Goal: Task Accomplishment & Management: Manage account settings

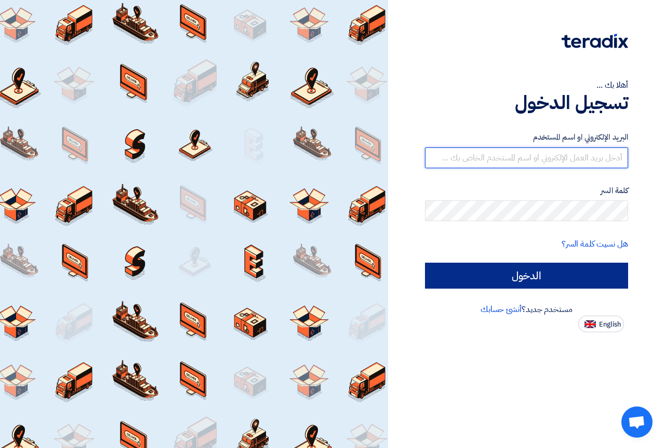
type input "[DOMAIN_NAME][EMAIL_ADDRESS][DOMAIN_NAME]"
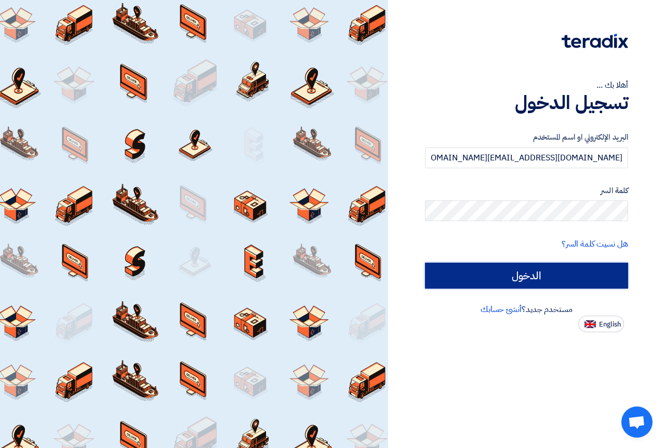
click at [546, 272] on input "الدخول" at bounding box center [526, 276] width 203 height 26
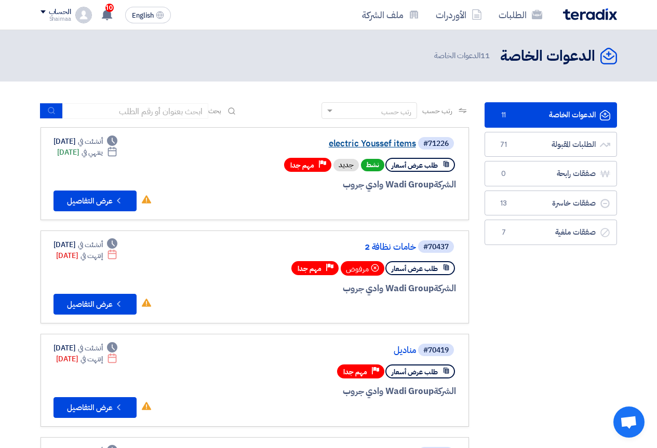
click at [387, 144] on link "electric Youssef items" at bounding box center [312, 143] width 208 height 9
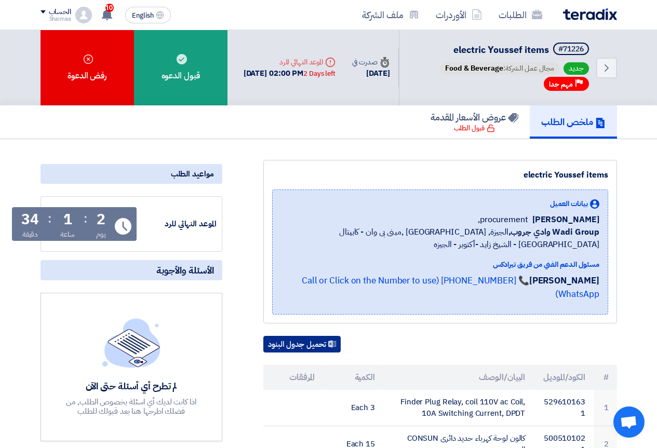
click at [327, 336] on button "تحميل جدول البنود" at bounding box center [301, 344] width 77 height 17
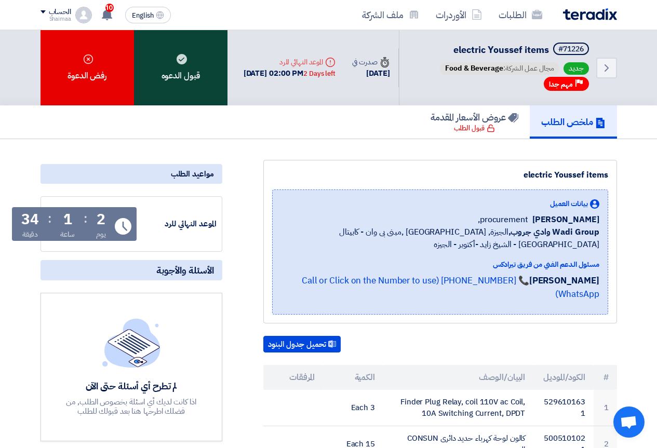
click at [205, 85] on div "قبول الدعوه" at bounding box center [181, 67] width 94 height 75
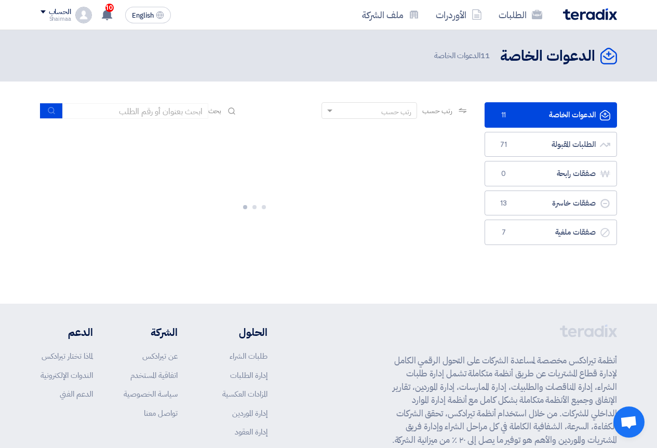
click at [560, 110] on link "الدعوات الخاصة الدعوات الخاصة 11" at bounding box center [551, 114] width 133 height 25
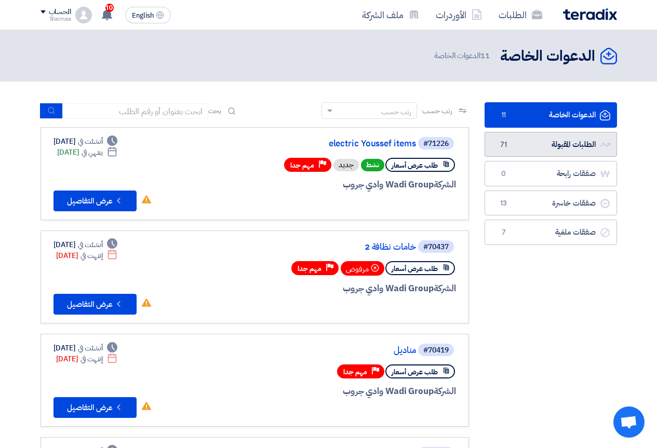
click at [576, 149] on link "الطلبات المقبولة الطلبات المقبولة 71" at bounding box center [551, 144] width 133 height 25
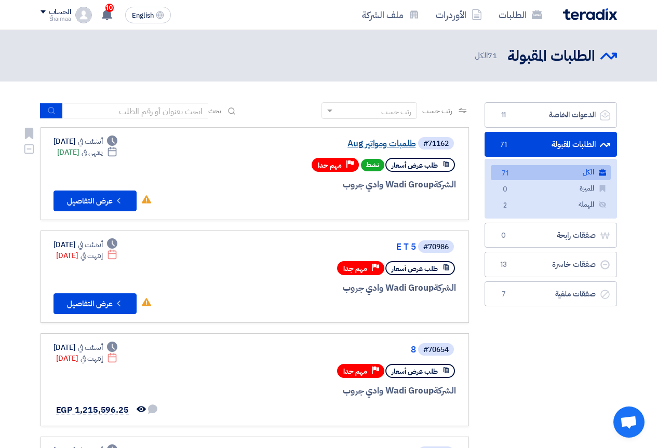
click at [380, 142] on link "طلمبات ومواتير Aug" at bounding box center [312, 143] width 208 height 9
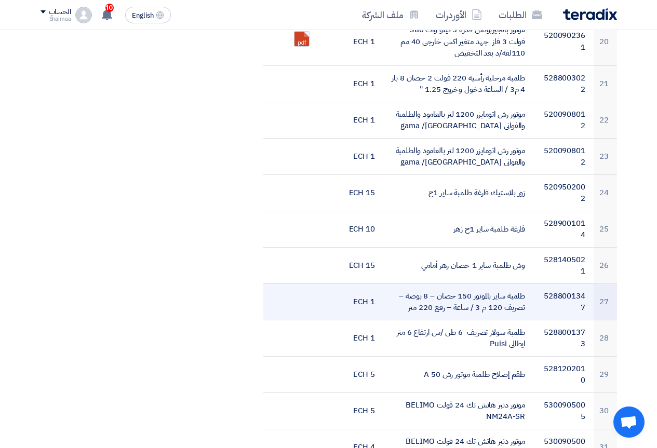
scroll to position [935, 0]
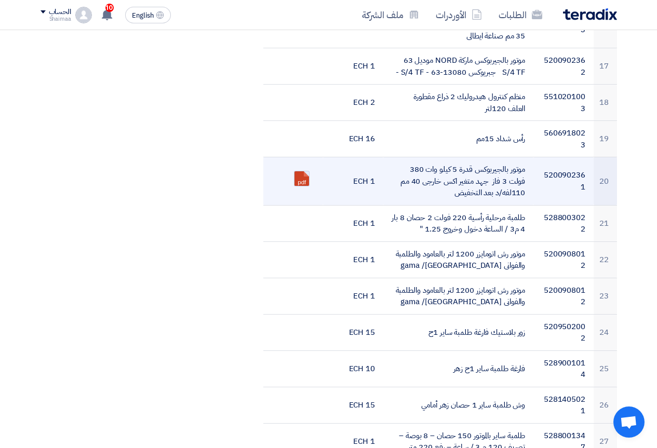
click at [296, 171] on link at bounding box center [336, 202] width 83 height 62
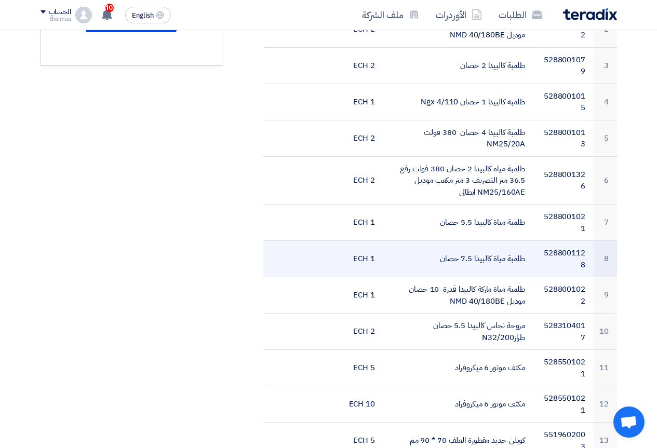
scroll to position [416, 0]
